Goal: Transaction & Acquisition: Purchase product/service

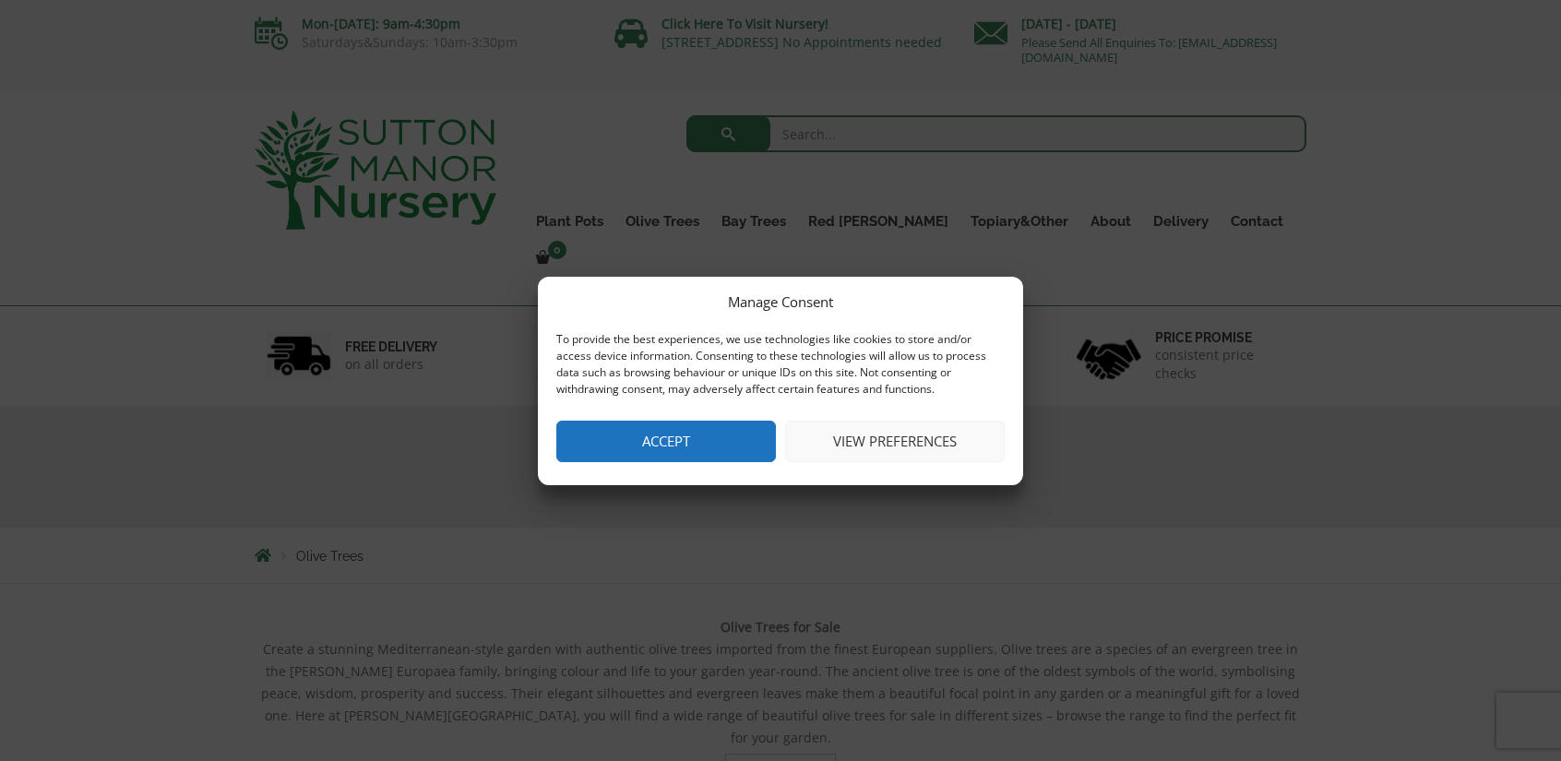
click at [705, 442] on button "Accept" at bounding box center [666, 442] width 220 height 42
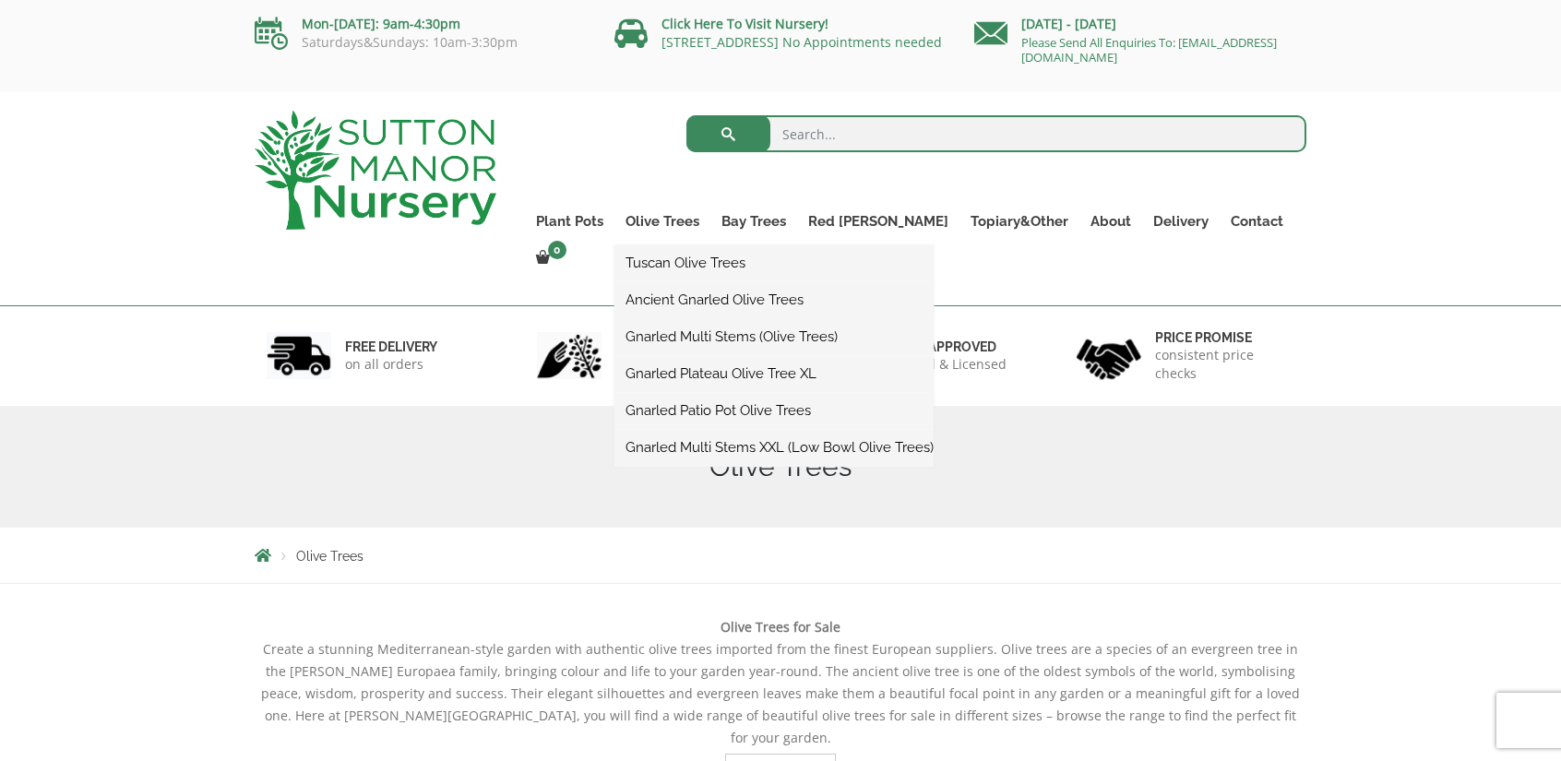
click at [718, 269] on link "Tuscan Olive Trees" at bounding box center [773, 263] width 319 height 28
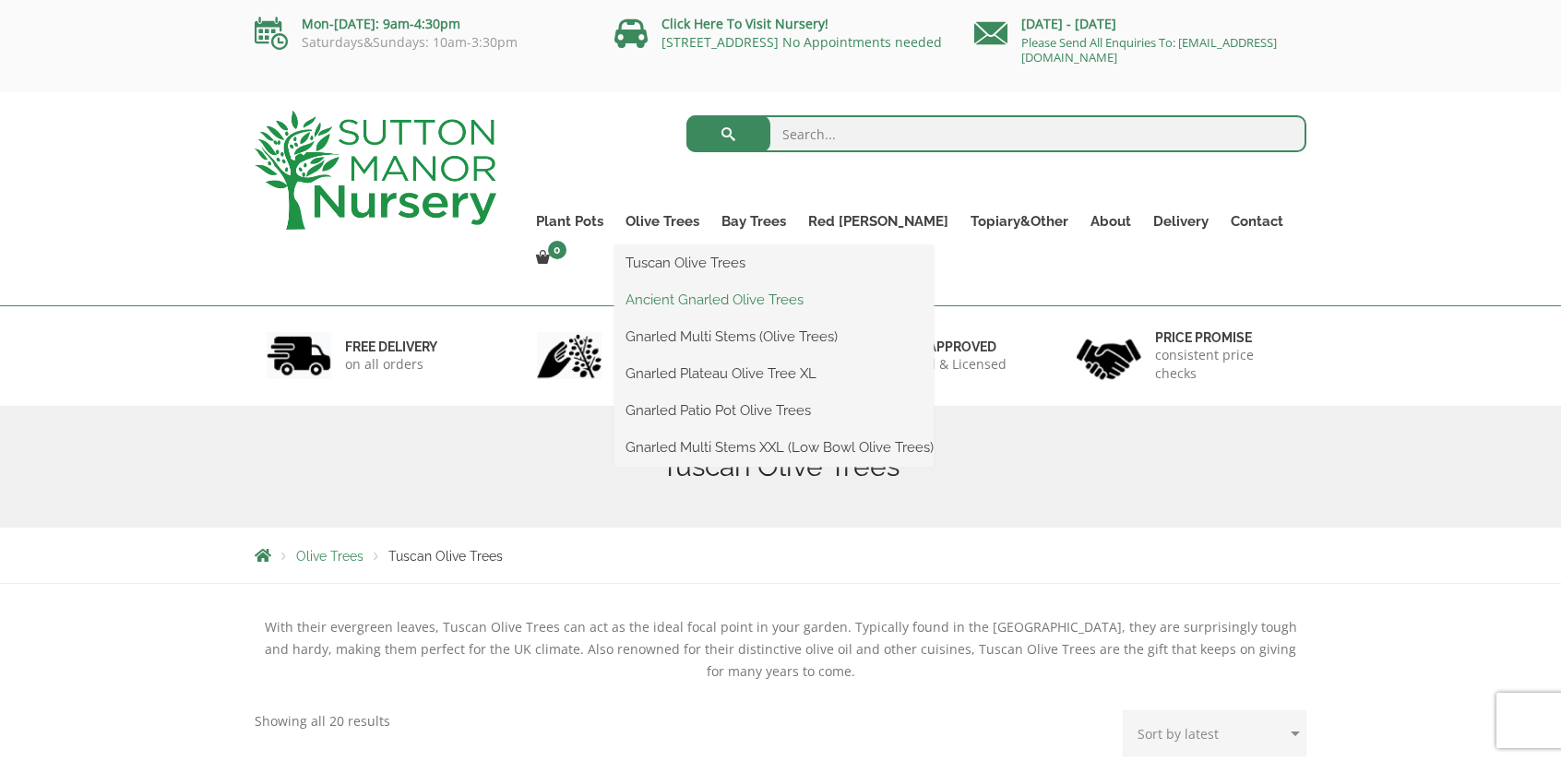
click at [712, 295] on link "Ancient Gnarled Olive Trees" at bounding box center [773, 300] width 319 height 28
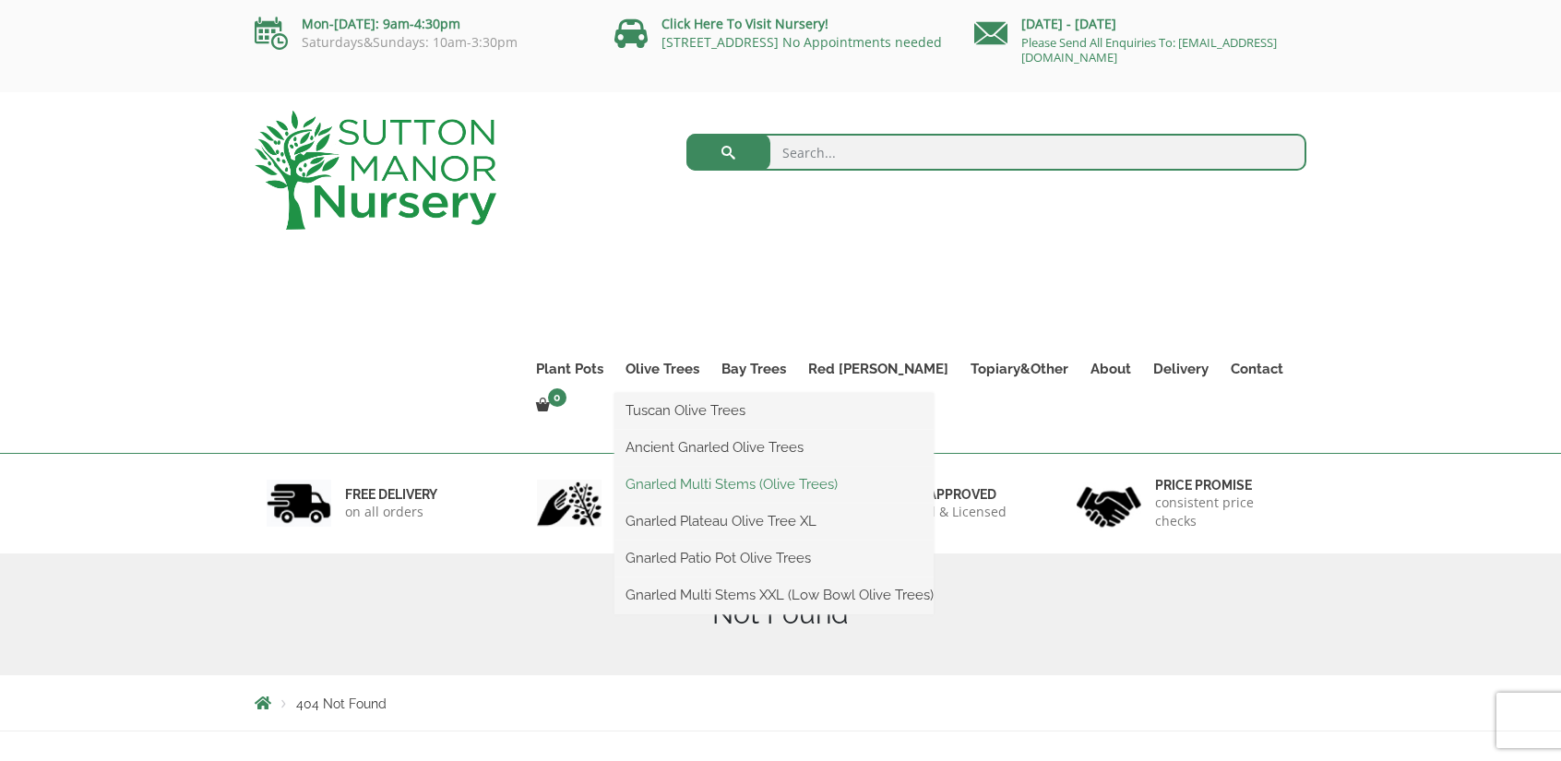
click at [746, 491] on link "Gnarled Multi Stems (Olive Trees)" at bounding box center [773, 485] width 319 height 28
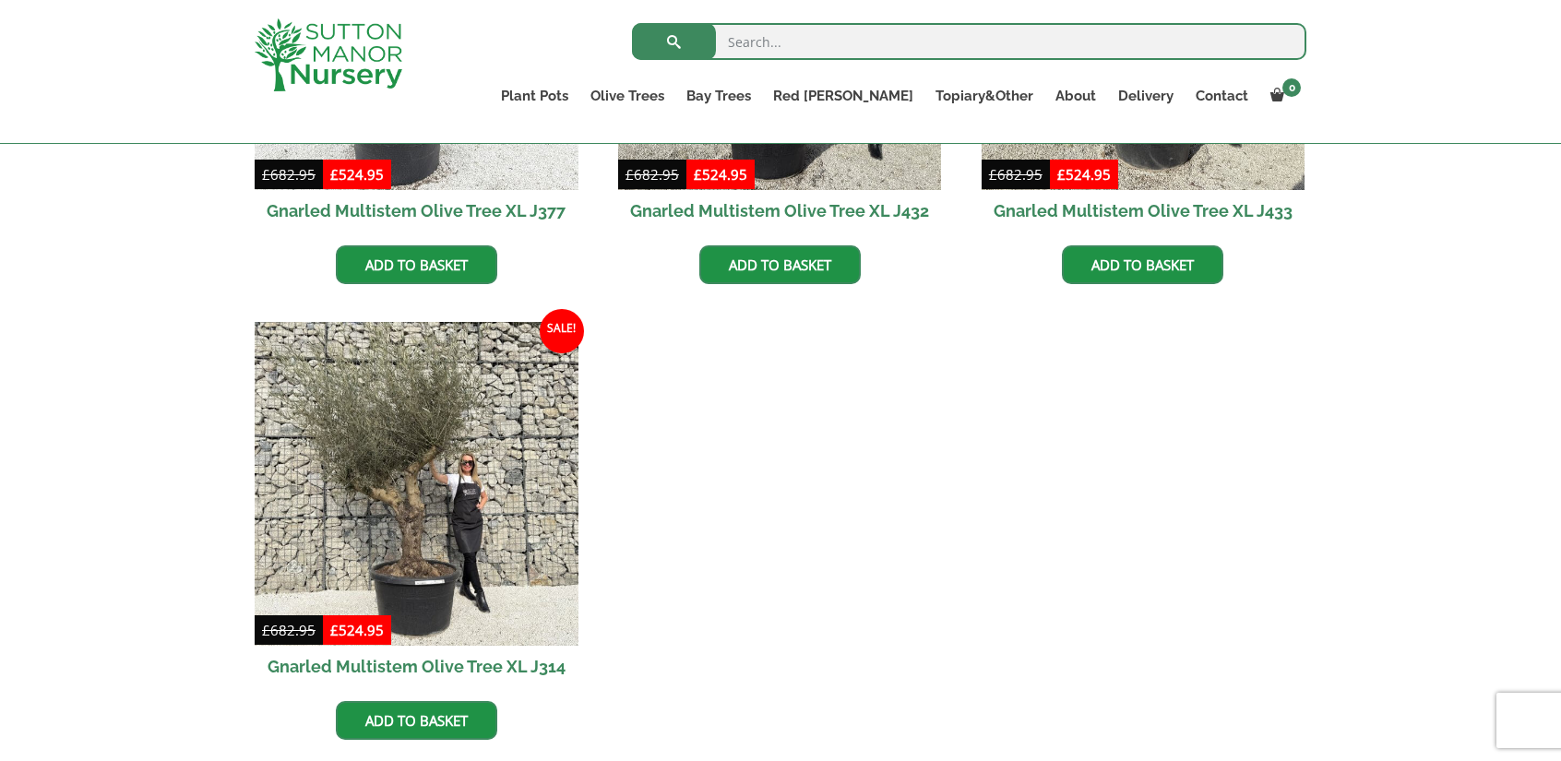
scroll to position [3381, 0]
